Goal: Task Accomplishment & Management: Complete application form

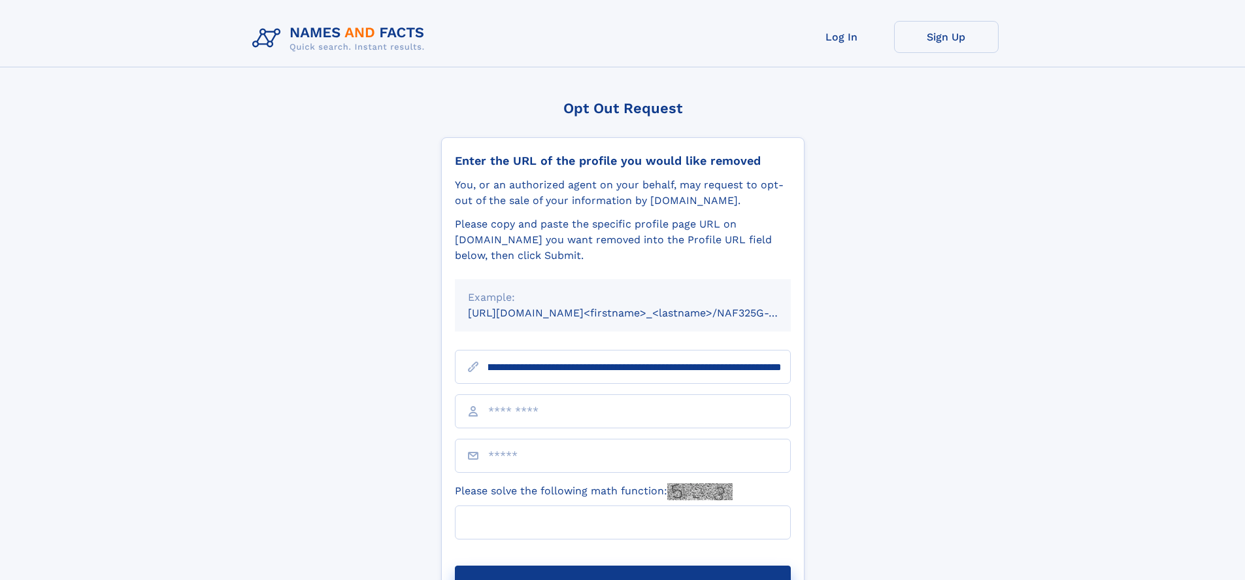
scroll to position [0, 140]
type input "**********"
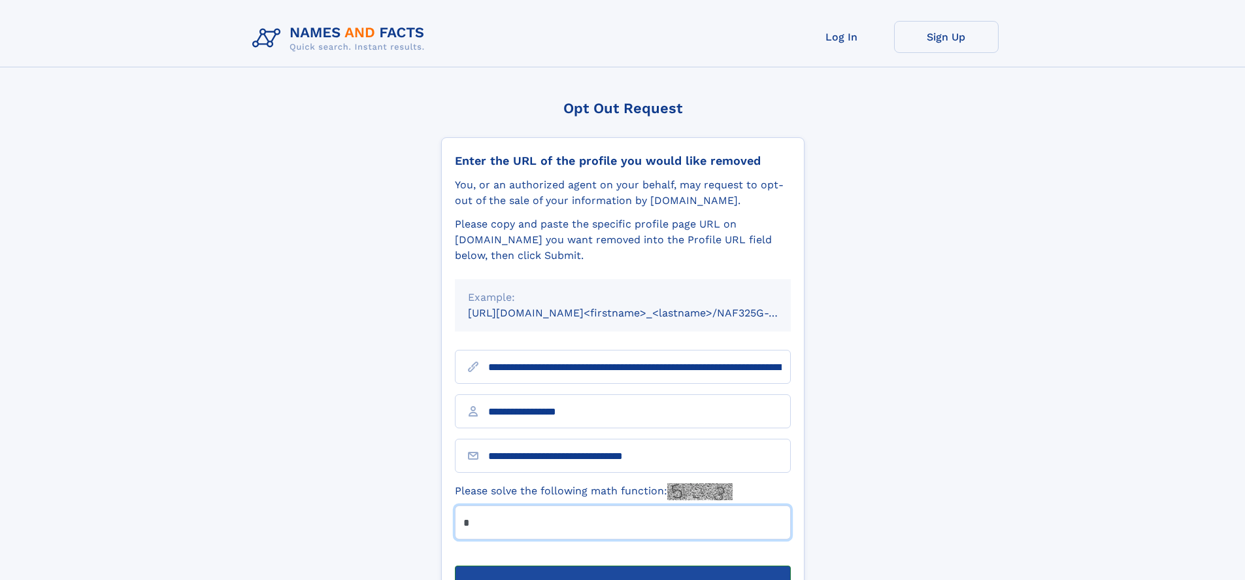
type input "*"
click at [622, 565] on button "Submit Opt Out Request" at bounding box center [623, 586] width 336 height 42
